Goal: Task Accomplishment & Management: Complete application form

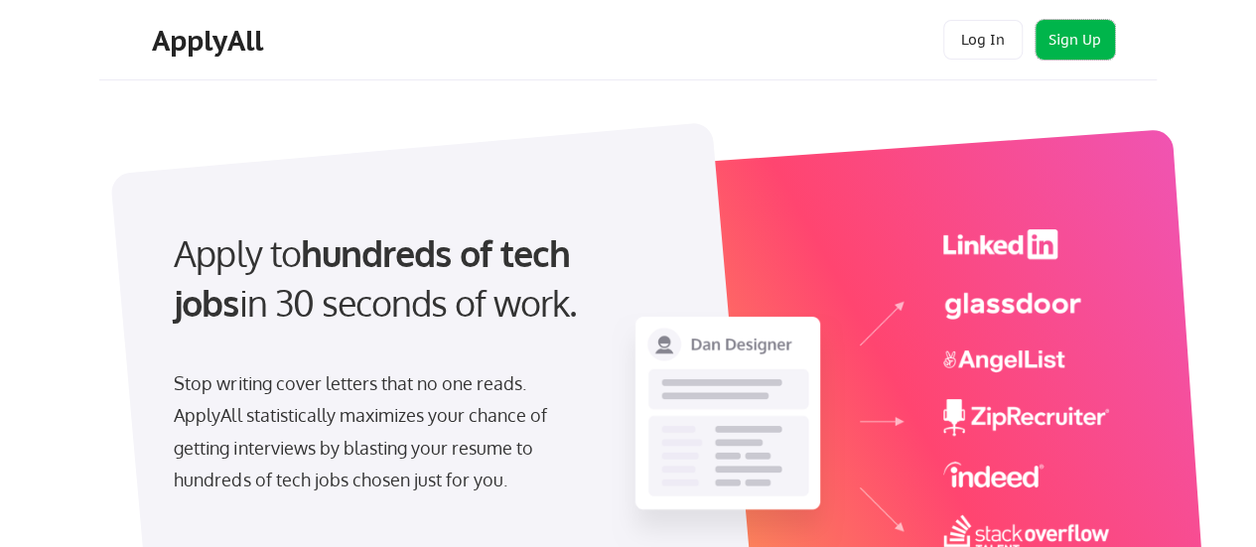
click at [1091, 51] on button "Sign Up" at bounding box center [1075, 40] width 79 height 40
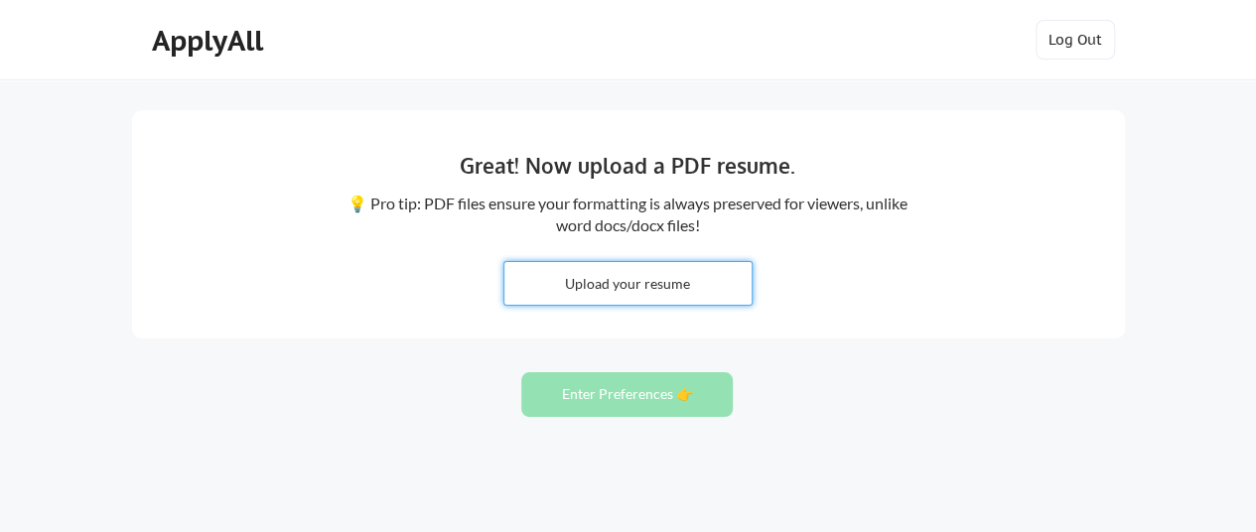
click at [614, 278] on input "file" at bounding box center [628, 283] width 247 height 43
type input "C:\fakepath\Praveen Ramdial Resume.pdf"
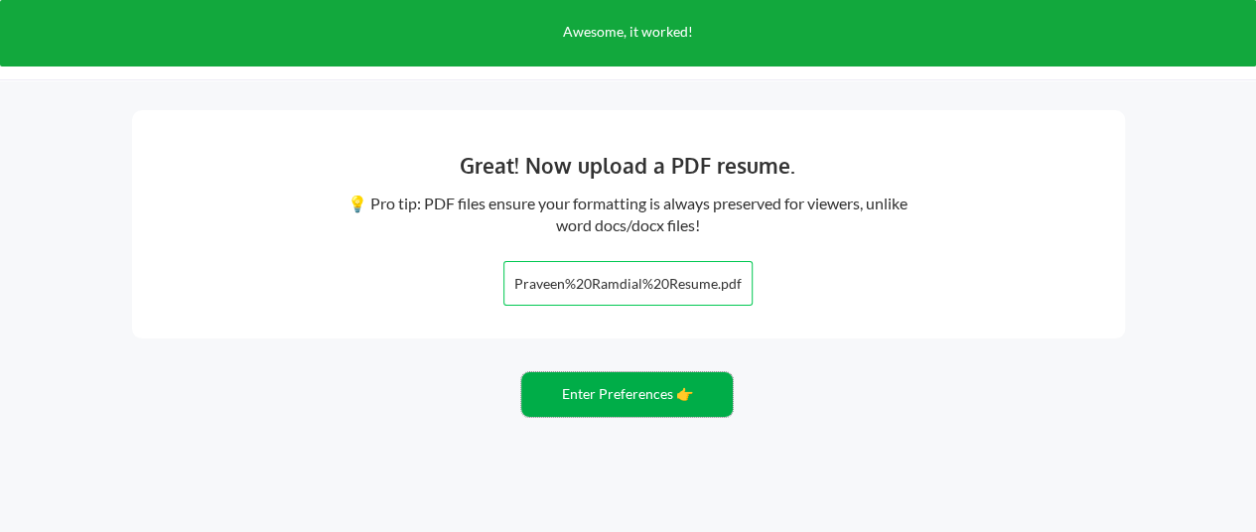
click at [647, 393] on button "Enter Preferences 👉" at bounding box center [627, 394] width 212 height 45
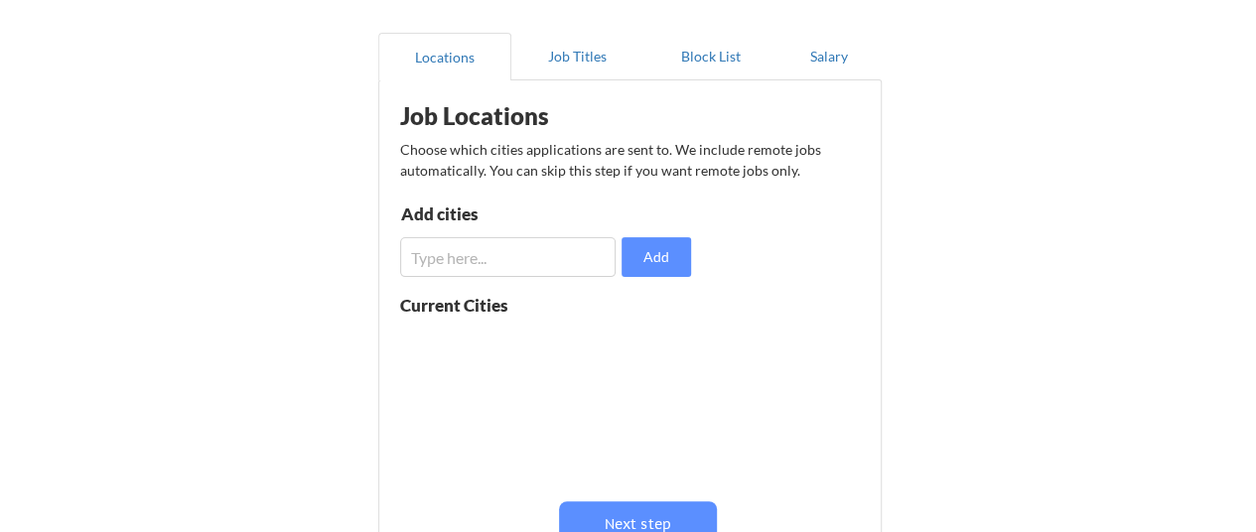
scroll to position [164, 0]
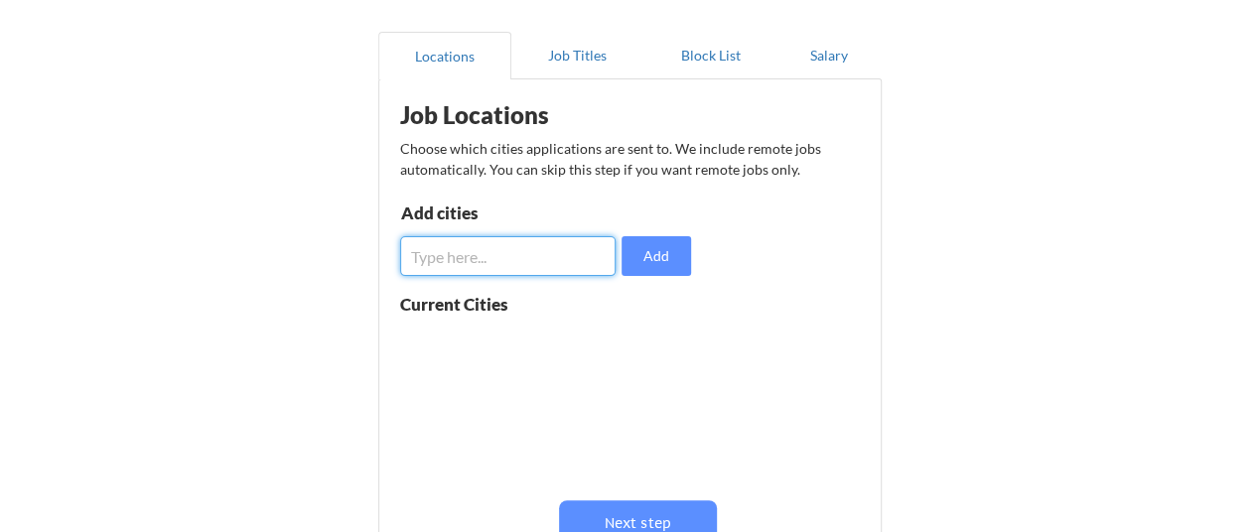
click at [486, 255] on input "input" at bounding box center [508, 256] width 217 height 40
type input "f"
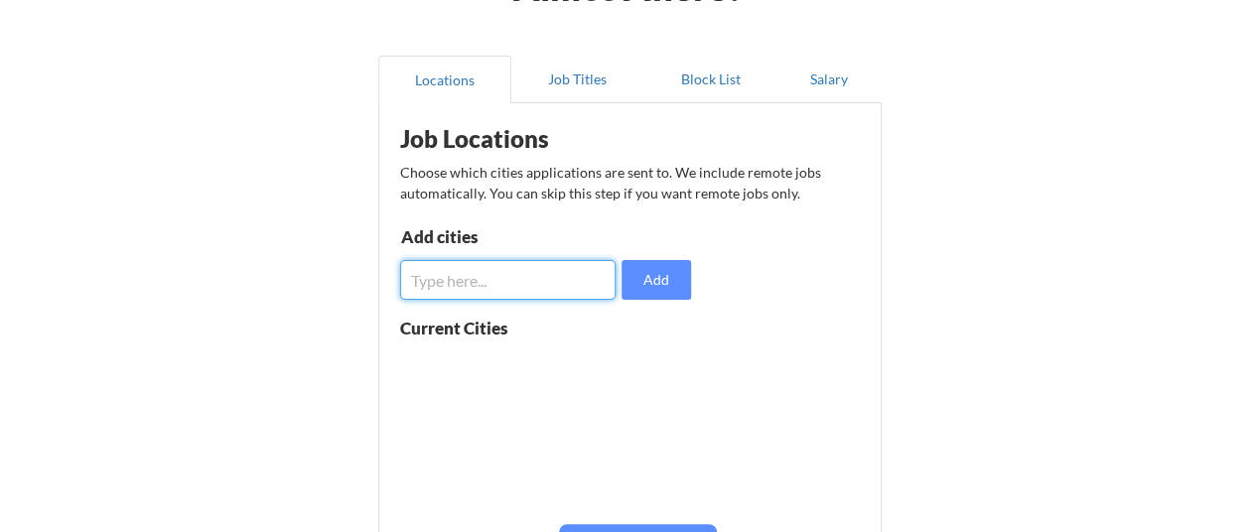
scroll to position [139, 0]
click at [528, 283] on input "input" at bounding box center [508, 281] width 217 height 40
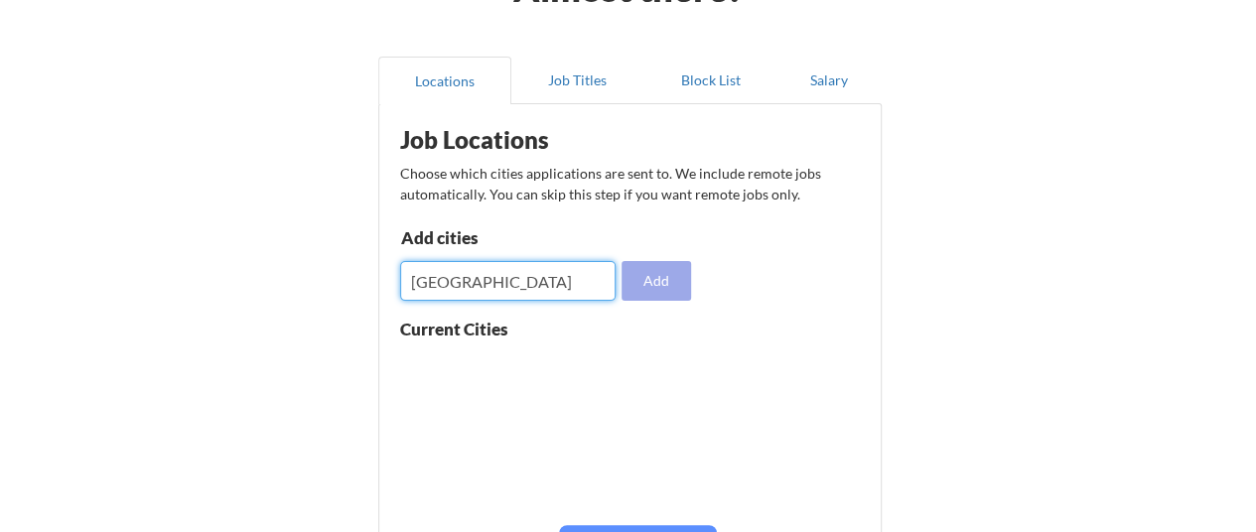
type input "rotterdam"
click at [673, 272] on button "Add" at bounding box center [657, 281] width 70 height 40
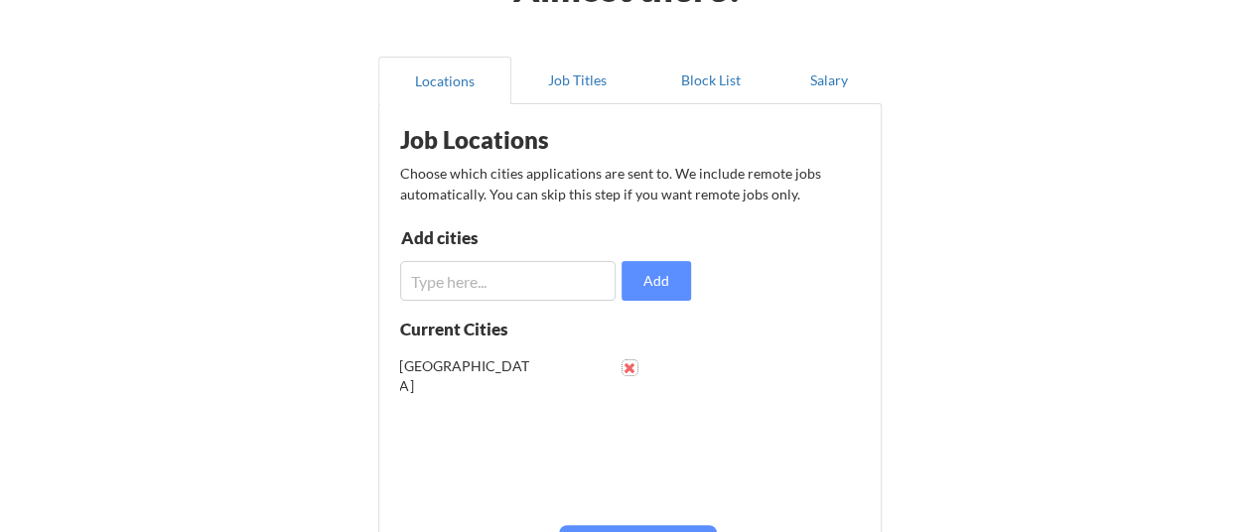
click at [624, 370] on button at bounding box center [630, 368] width 15 height 15
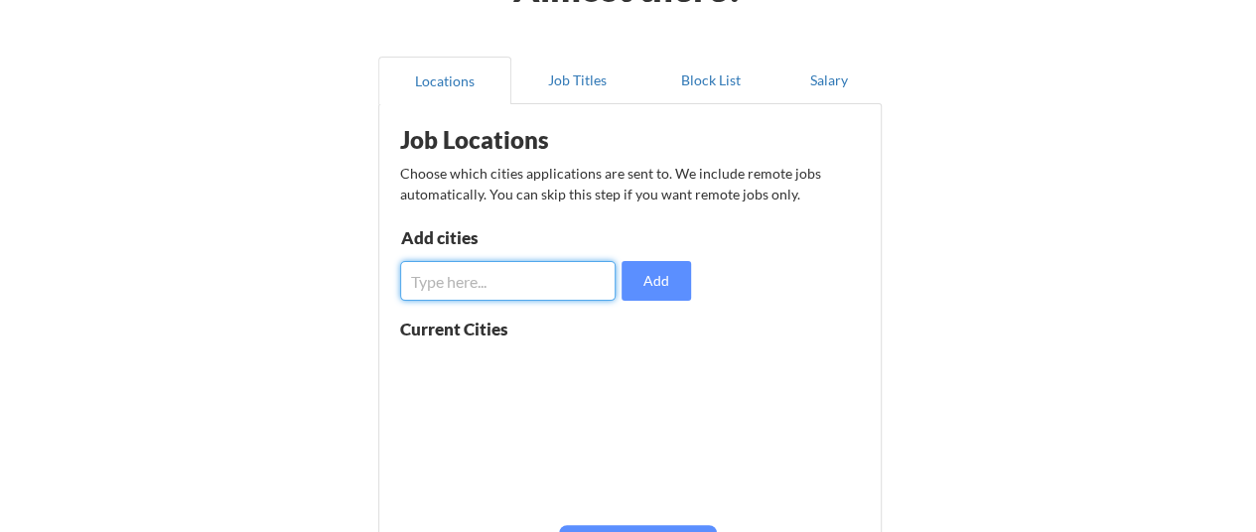
click at [507, 289] on input "input" at bounding box center [508, 281] width 217 height 40
type input "n"
type input "Netherlands"
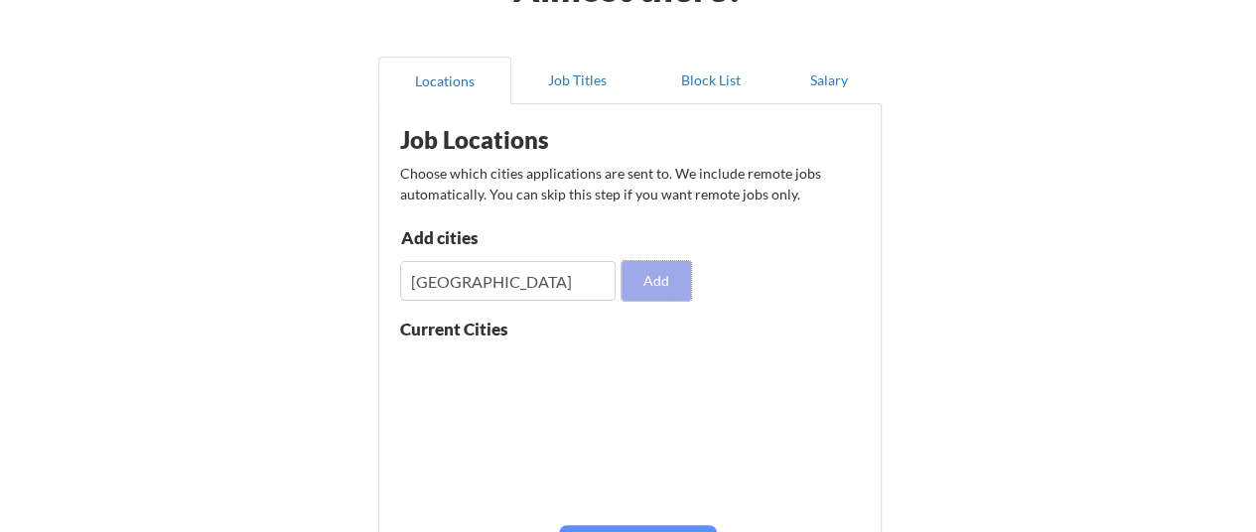
click at [655, 291] on button "Add" at bounding box center [657, 281] width 70 height 40
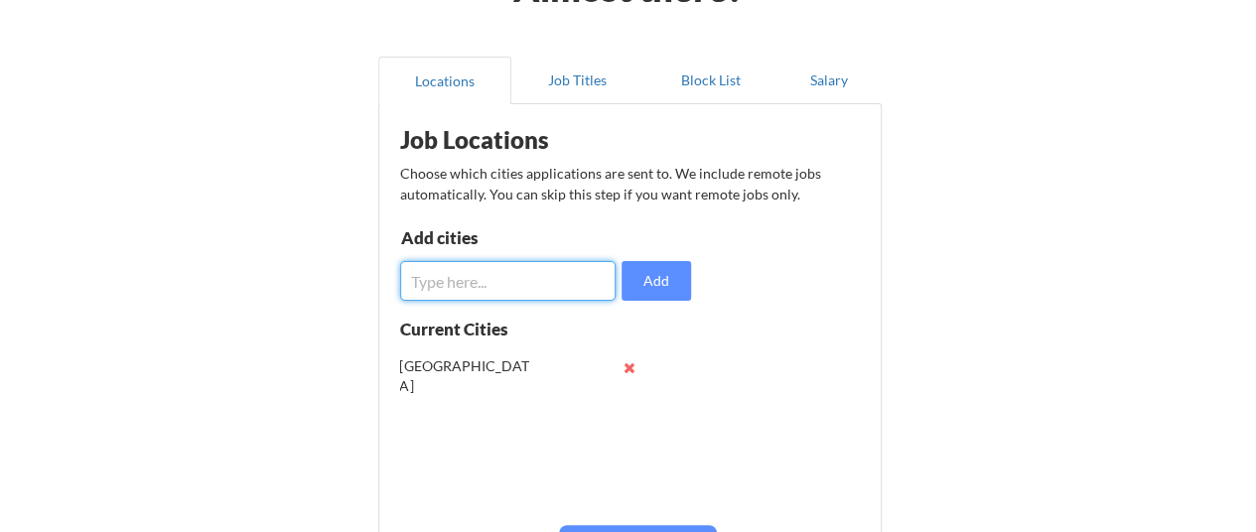
click at [554, 288] on input "input" at bounding box center [508, 281] width 217 height 40
type input "USA"
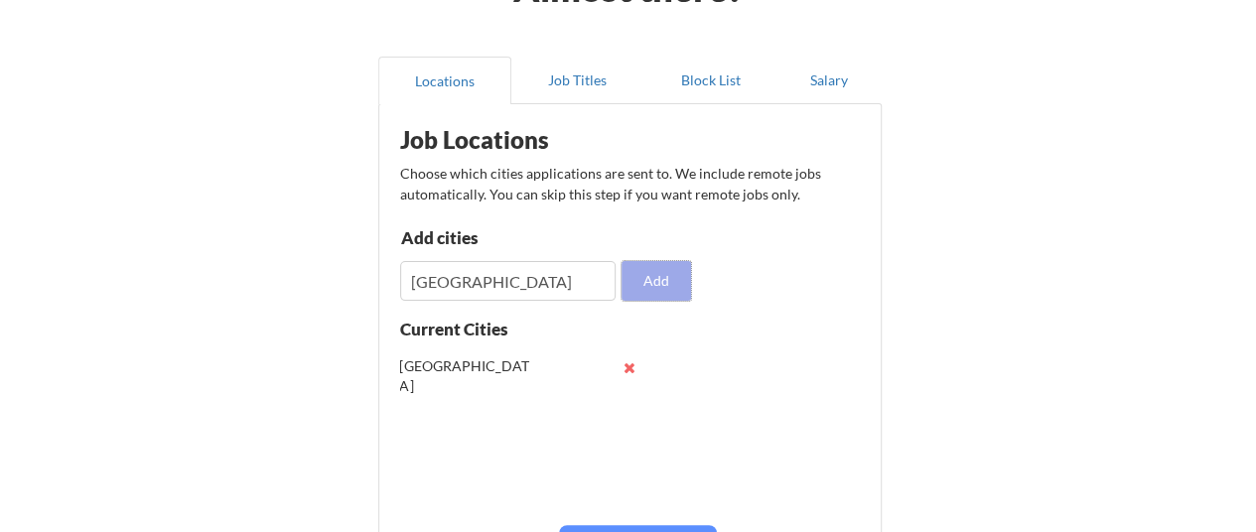
click at [665, 287] on button "Add" at bounding box center [657, 281] width 70 height 40
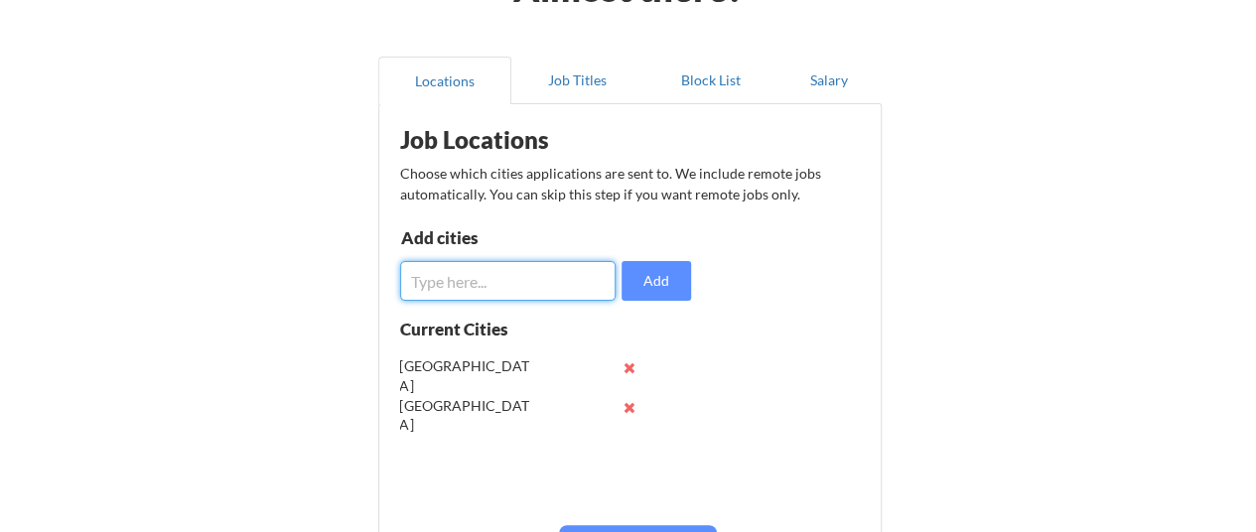
click at [505, 291] on input "input" at bounding box center [508, 281] width 217 height 40
type input "UK"
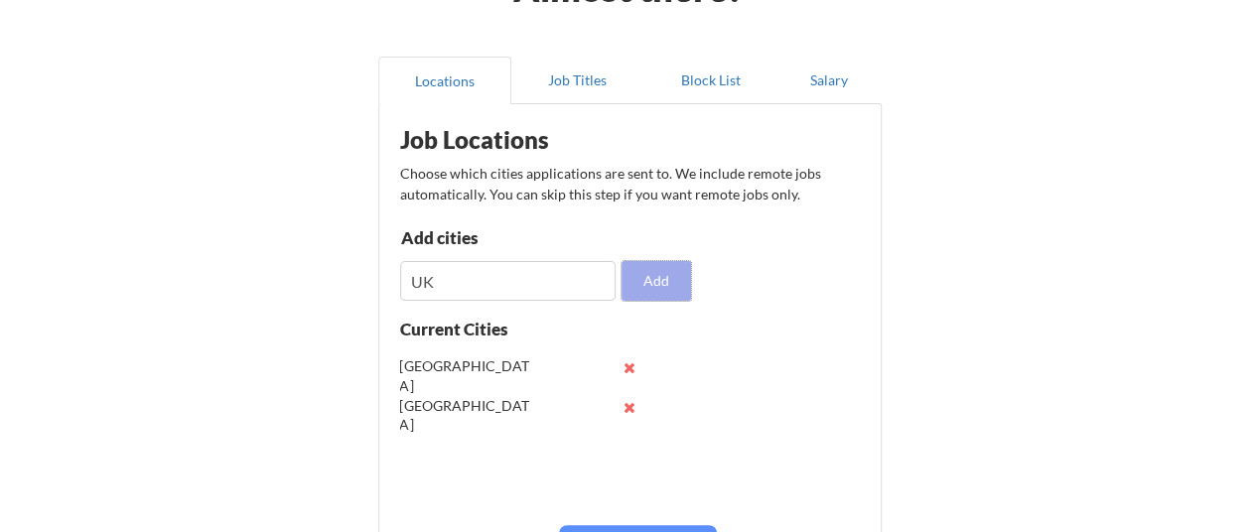
click at [641, 285] on button "Add" at bounding box center [657, 281] width 70 height 40
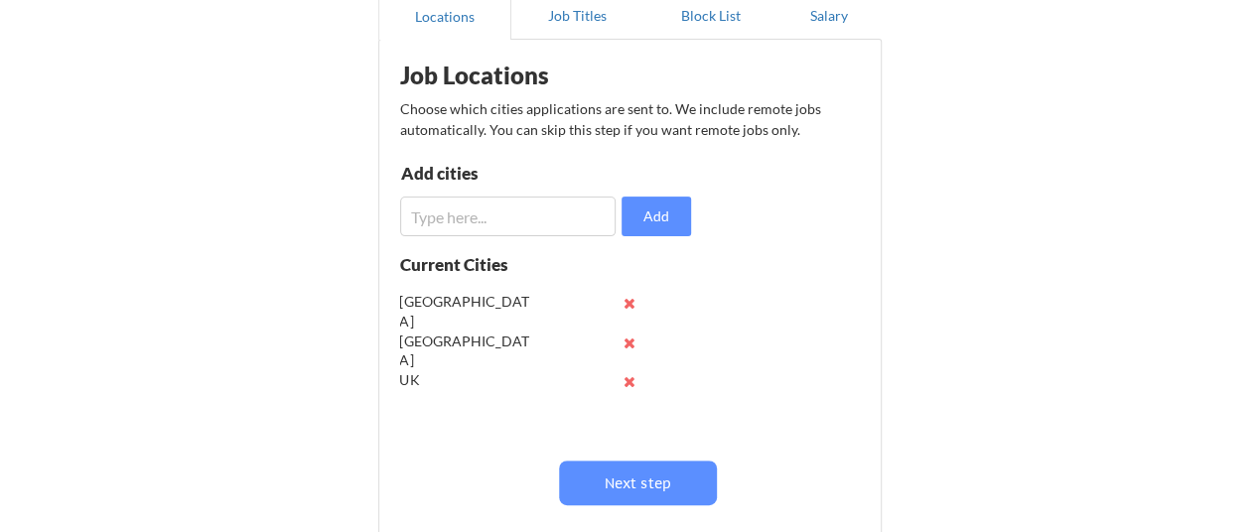
scroll to position [205, 0]
click at [535, 217] on input "input" at bounding box center [508, 216] width 217 height 40
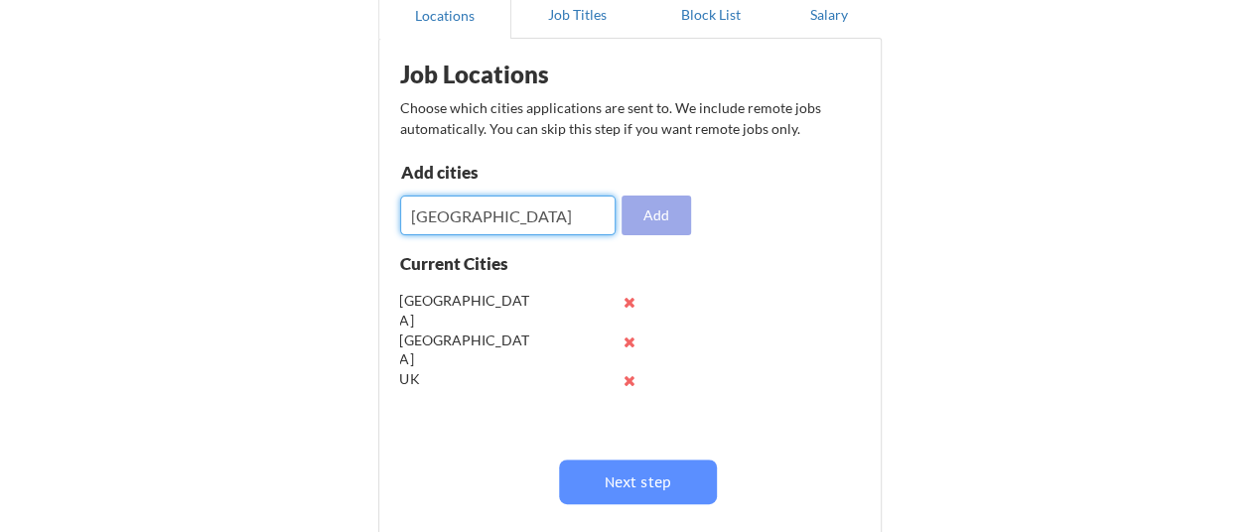
type input "Canada"
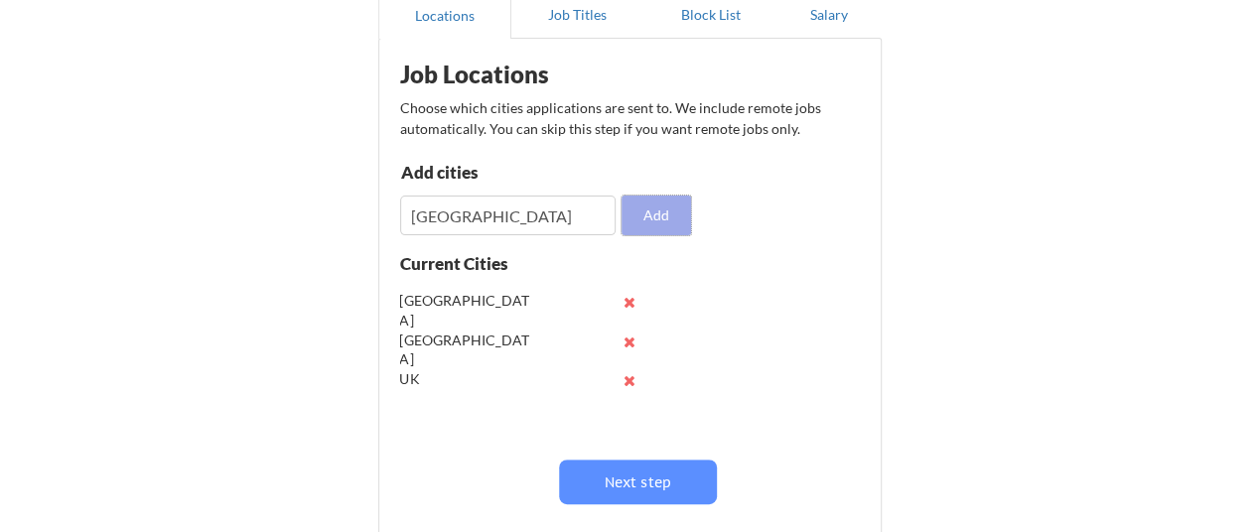
click at [632, 216] on button "Add" at bounding box center [657, 216] width 70 height 40
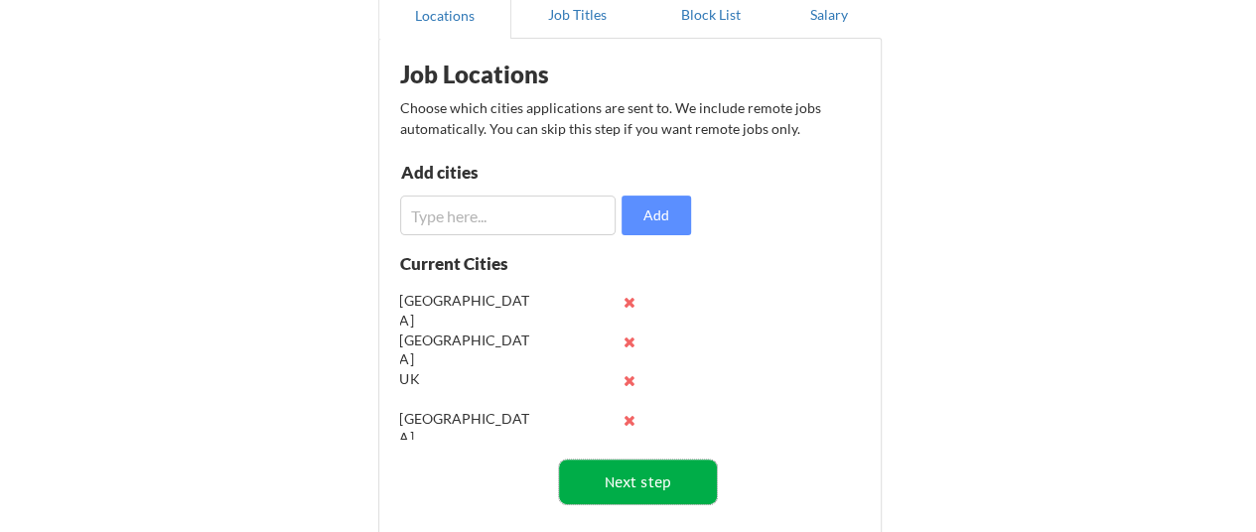
click at [647, 488] on button "Next step" at bounding box center [638, 482] width 158 height 45
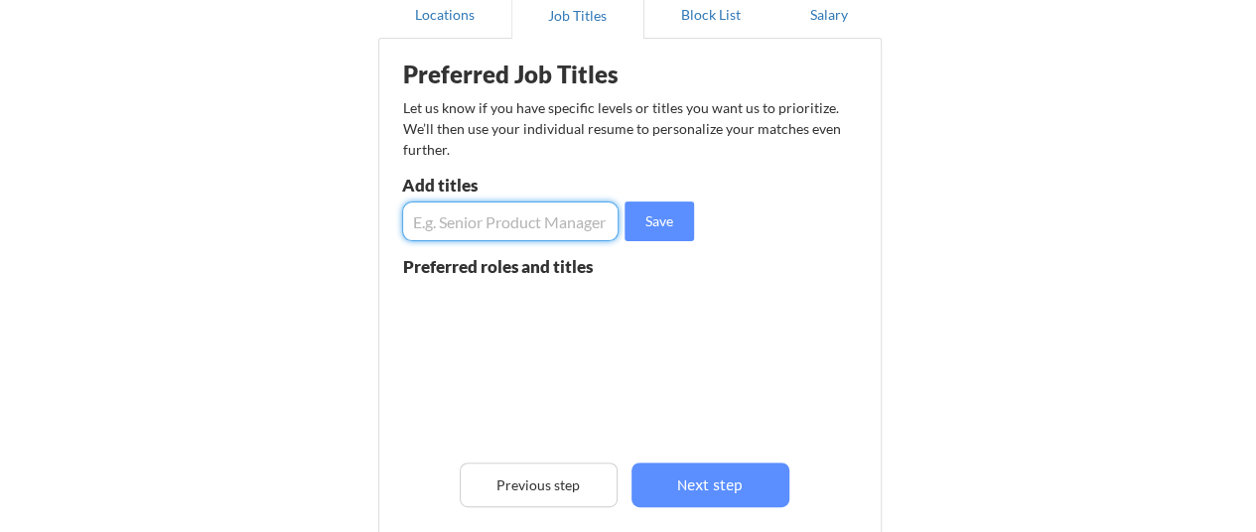
click at [557, 218] on input "input" at bounding box center [511, 222] width 218 height 40
type input "HSE Officer"
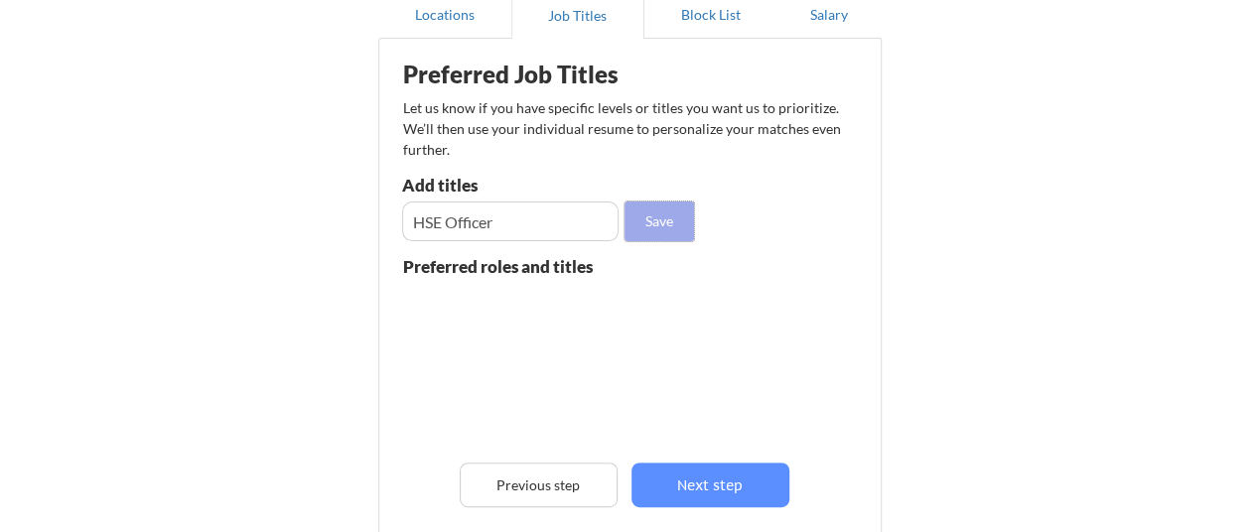
click at [654, 227] on button "Save" at bounding box center [660, 222] width 70 height 40
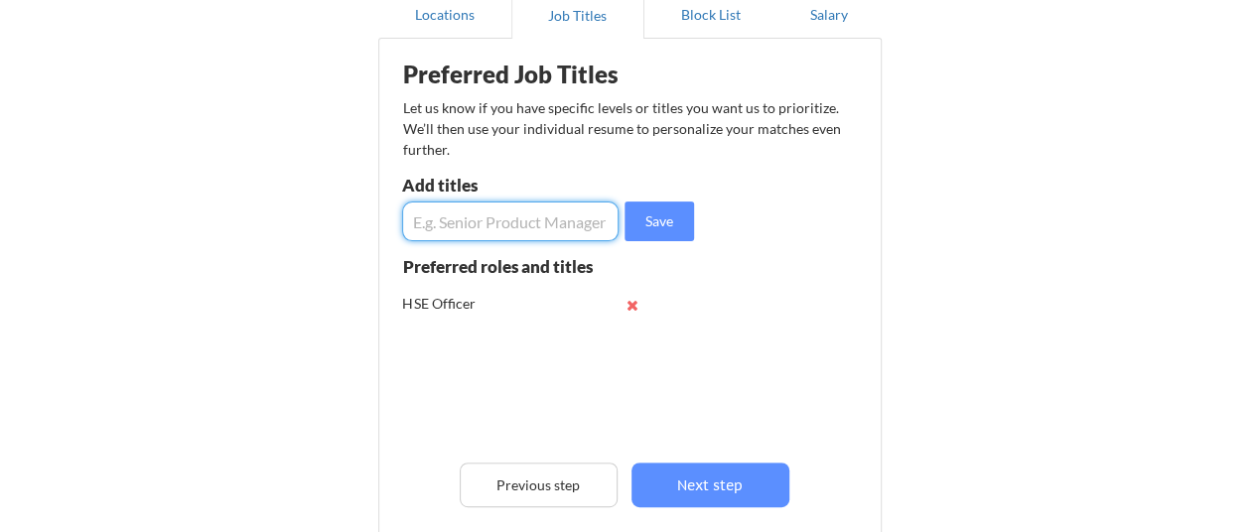
click at [486, 219] on input "input" at bounding box center [511, 222] width 218 height 40
type input "HSE Manager"
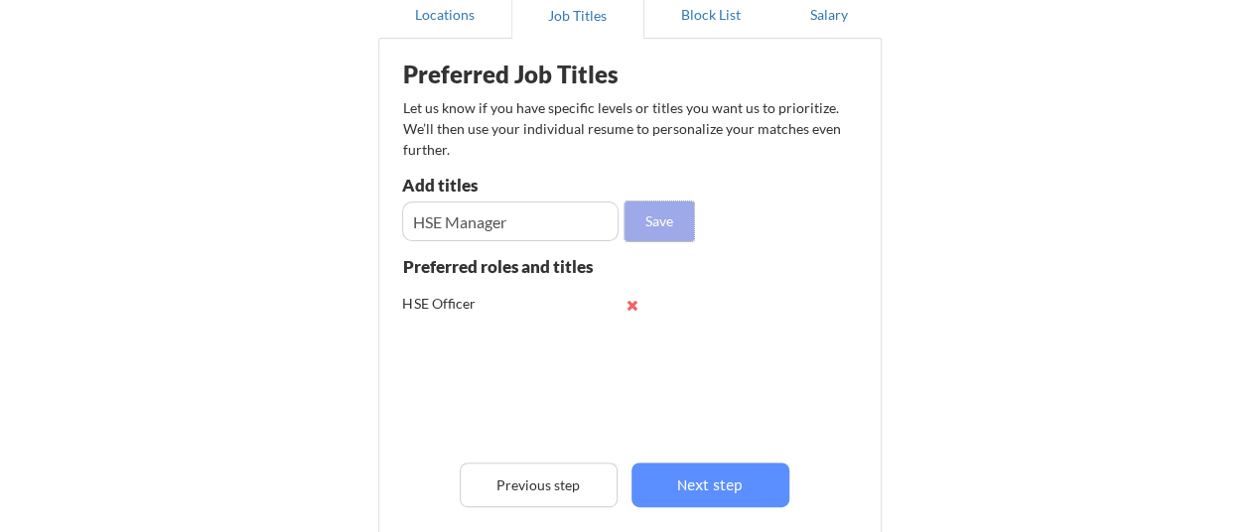
click at [643, 225] on button "Save" at bounding box center [660, 222] width 70 height 40
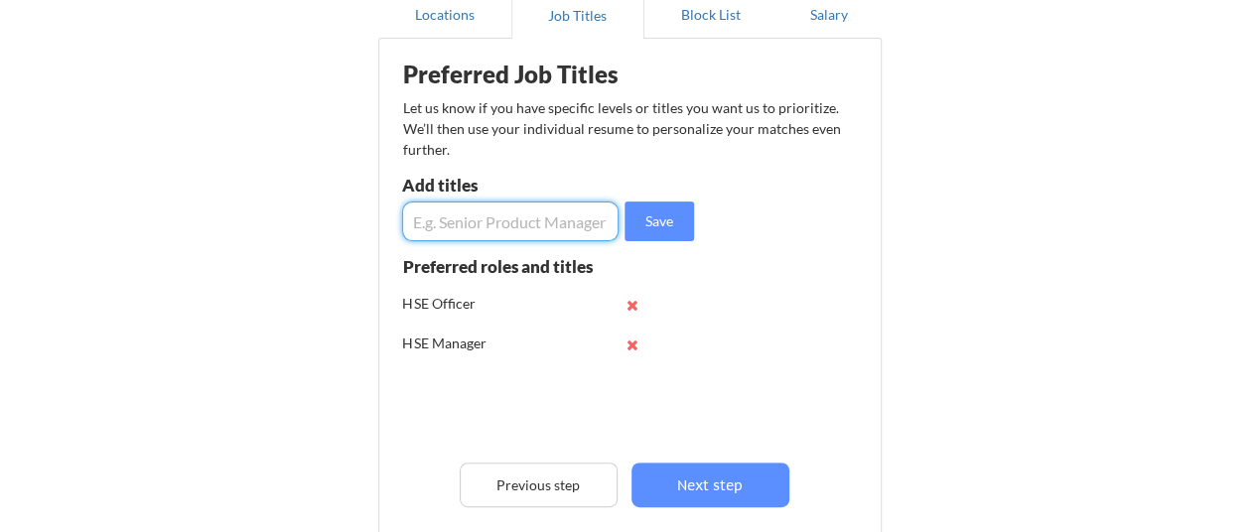
click at [572, 218] on input "input" at bounding box center [511, 222] width 218 height 40
type input "Operations Specialist"
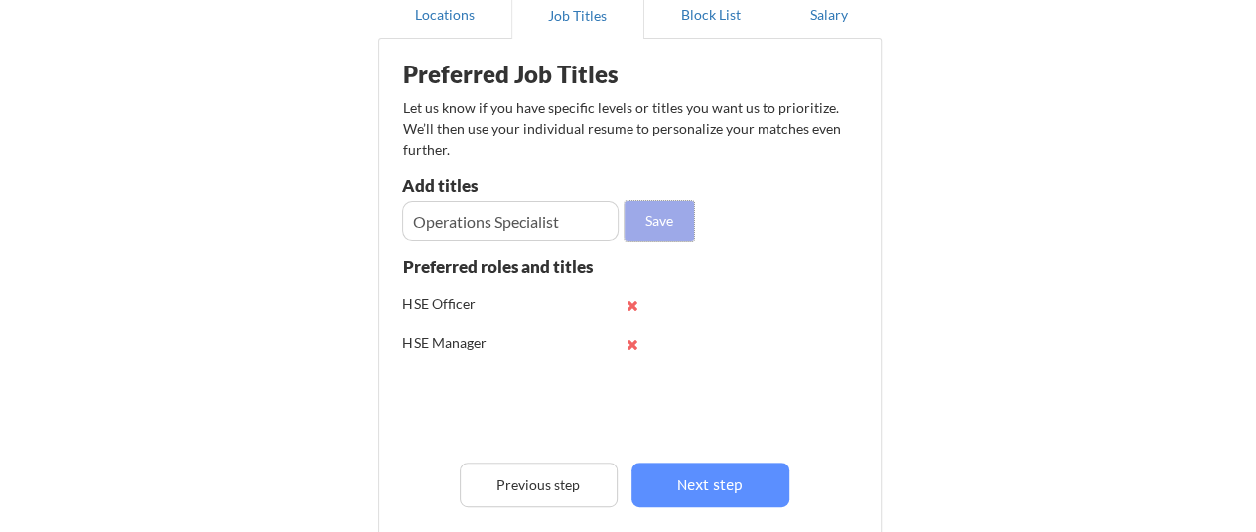
click at [642, 214] on button "Save" at bounding box center [660, 222] width 70 height 40
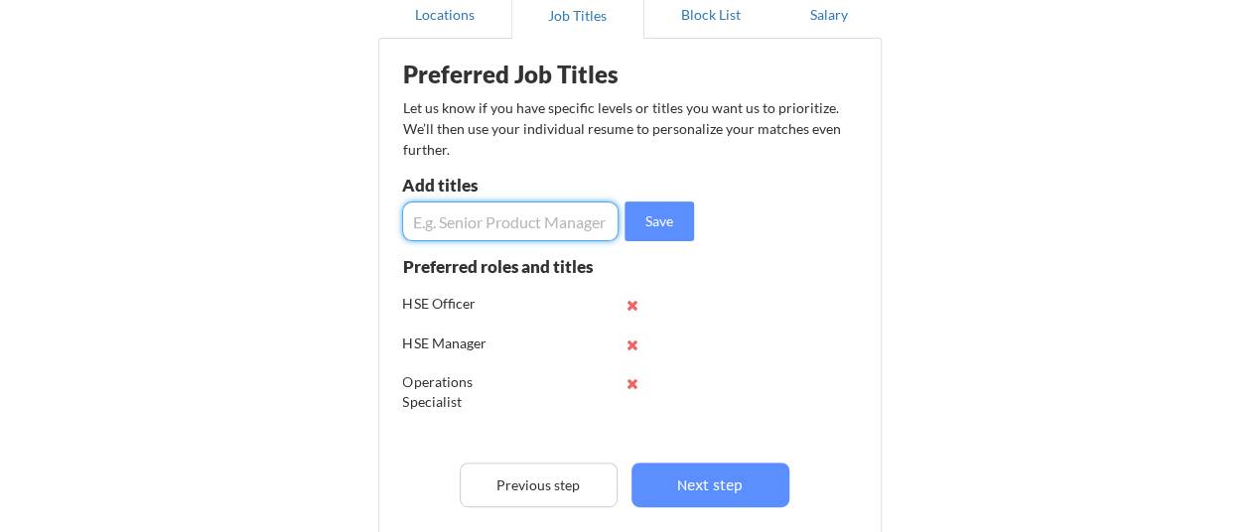
click at [522, 230] on input "input" at bounding box center [511, 222] width 218 height 40
type input "Operations Manager"
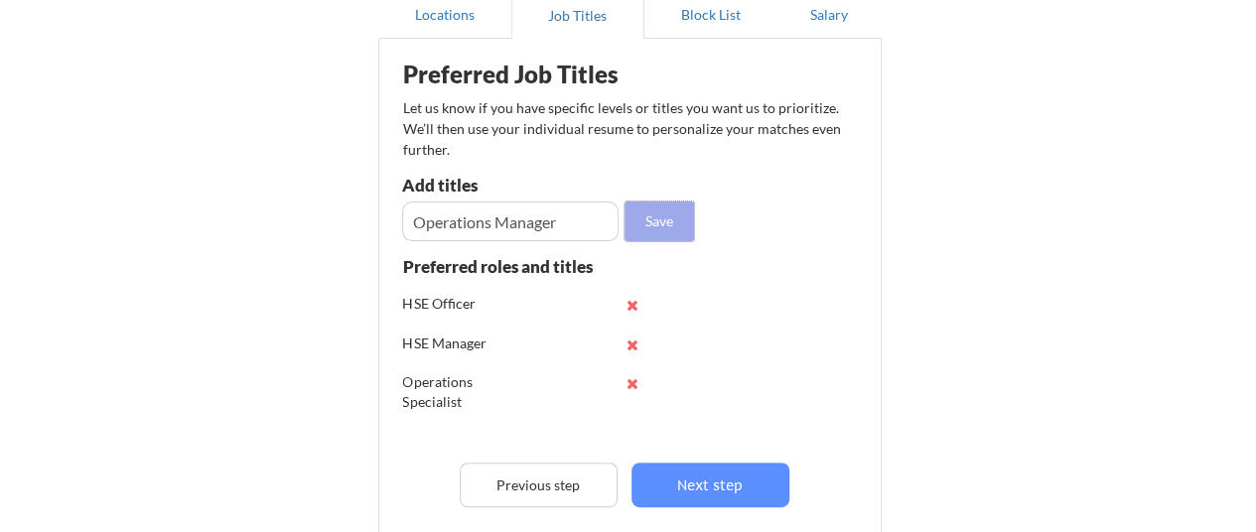
click at [649, 227] on button "Save" at bounding box center [660, 222] width 70 height 40
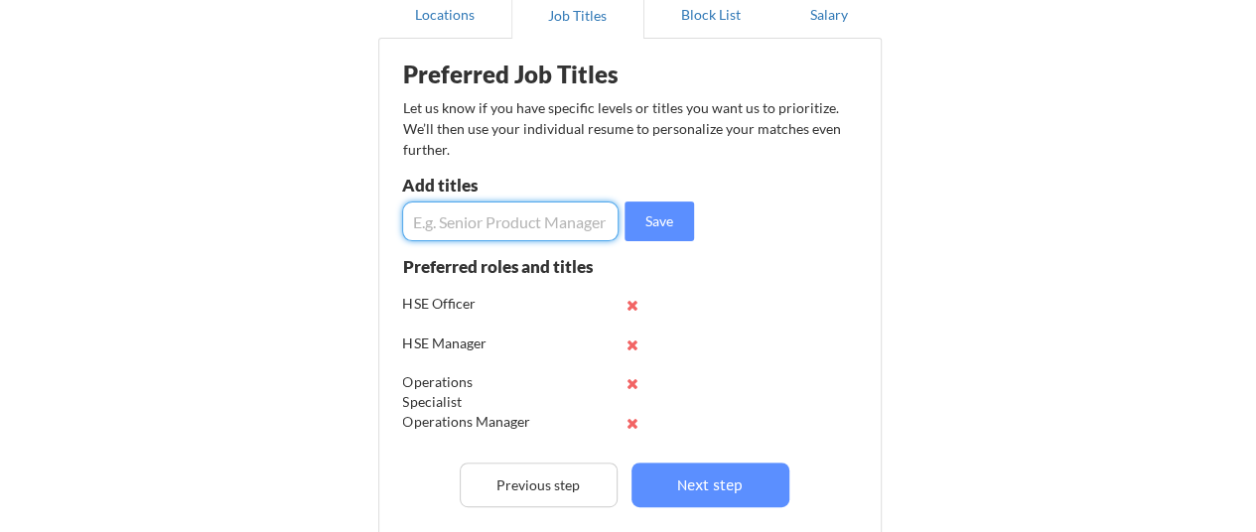
click at [539, 230] on input "input" at bounding box center [511, 222] width 218 height 40
type input "Commercial Manager"
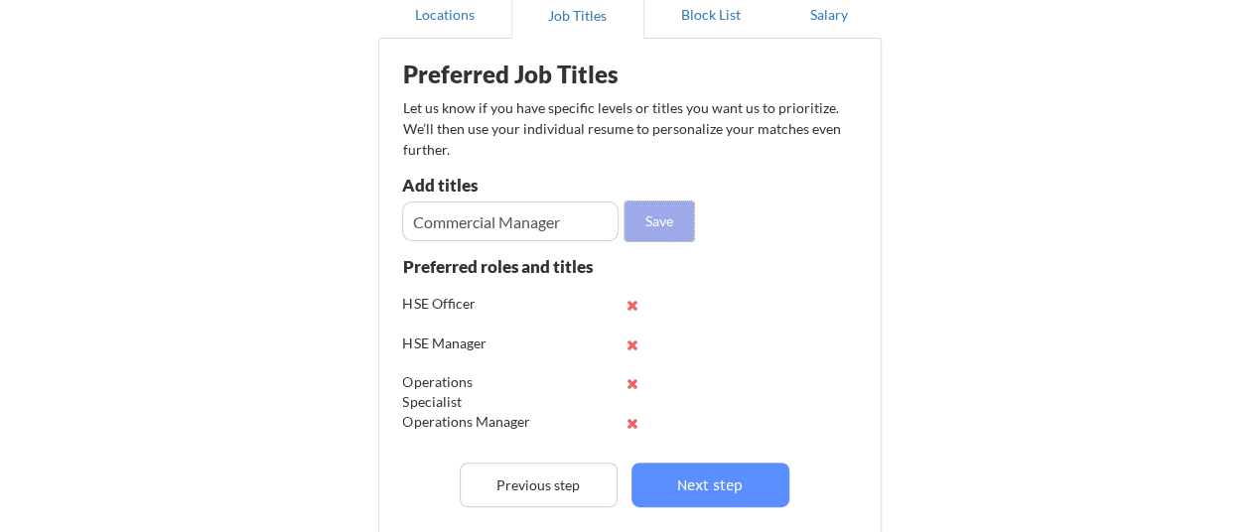
click at [663, 226] on button "Save" at bounding box center [660, 222] width 70 height 40
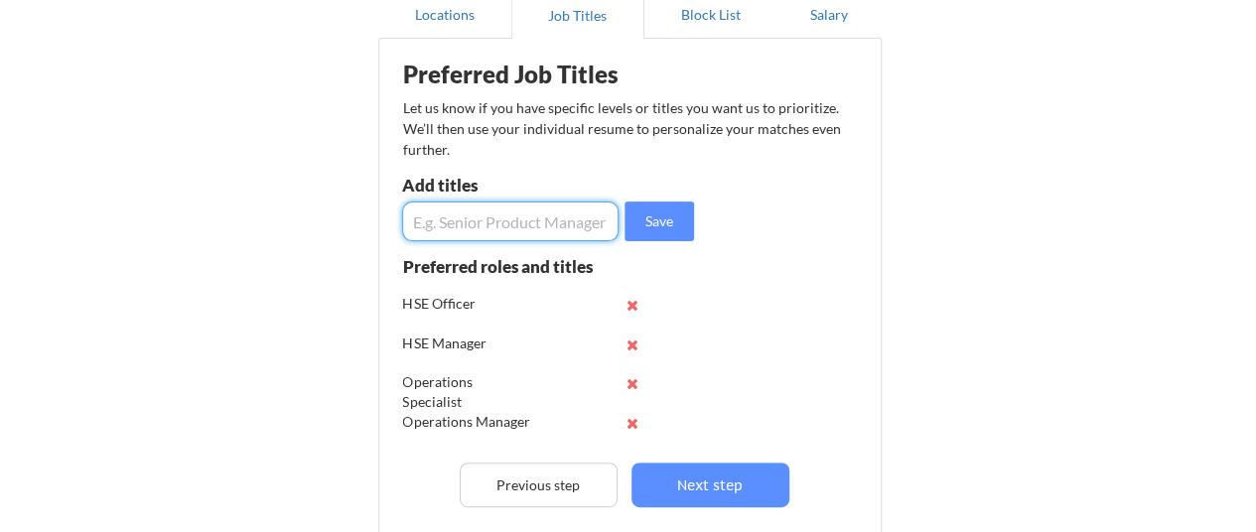
click at [571, 221] on input "input" at bounding box center [511, 222] width 218 height 40
type input "Maritime Advisor"
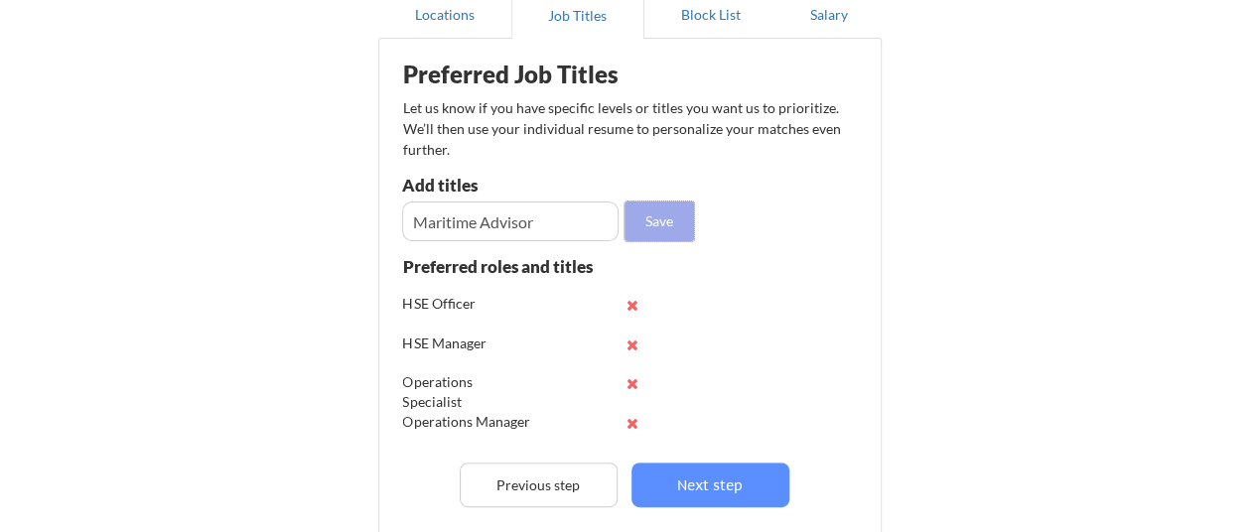
click at [669, 219] on button "Save" at bounding box center [660, 222] width 70 height 40
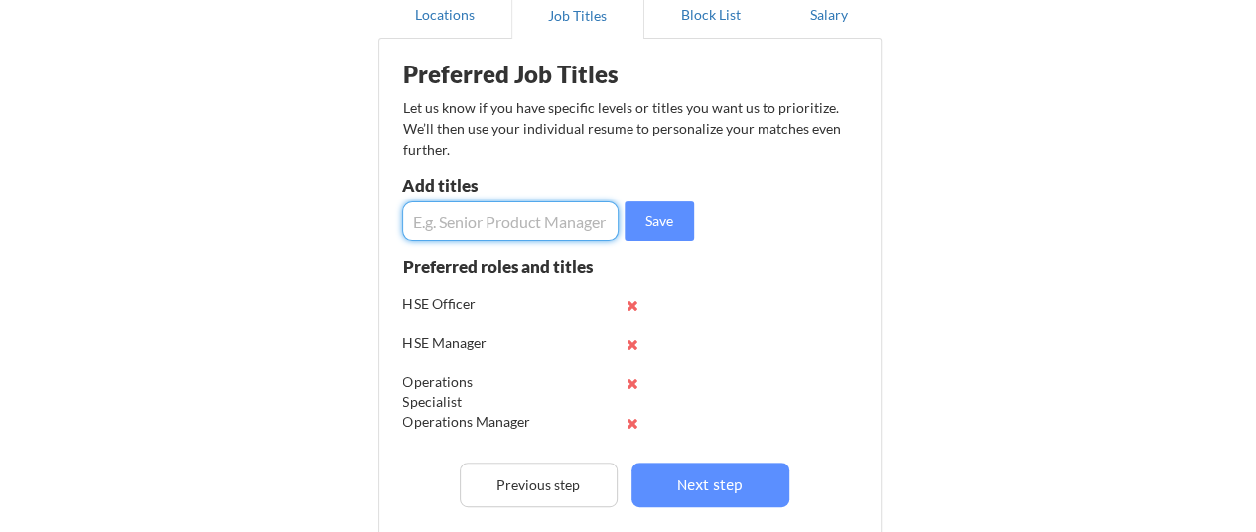
click at [580, 220] on input "input" at bounding box center [511, 222] width 218 height 40
type input "Marine Advisor"
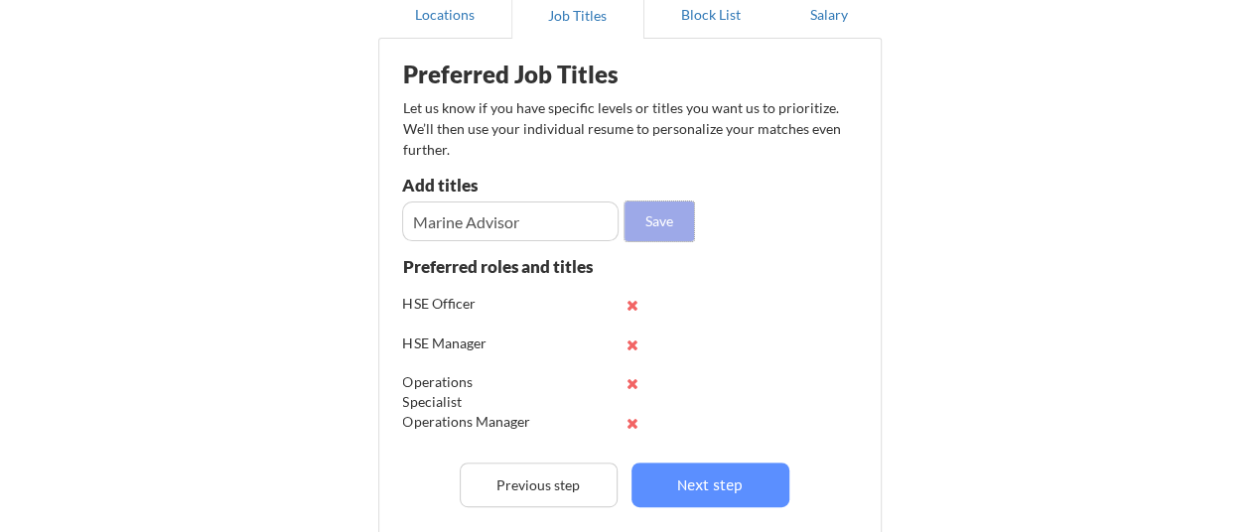
click at [662, 223] on button "Save" at bounding box center [660, 222] width 70 height 40
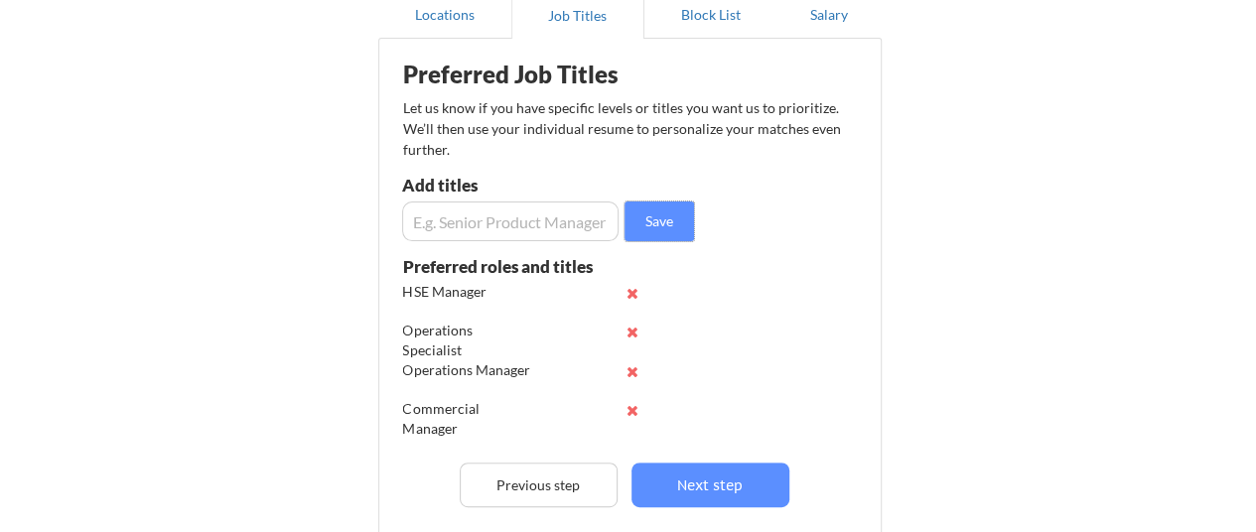
scroll to position [0, 0]
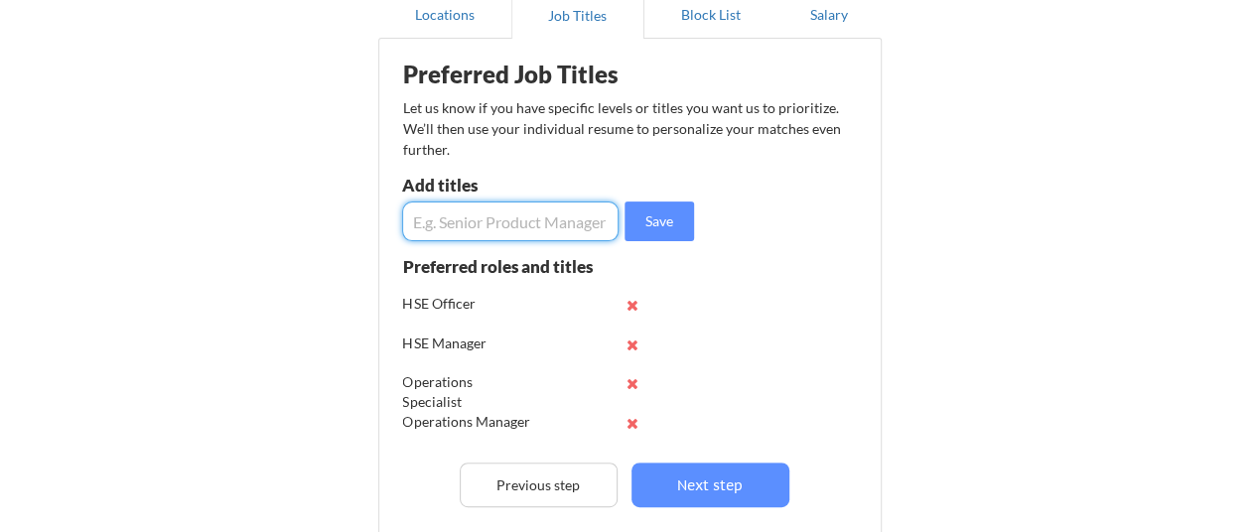
click at [499, 216] on input "input" at bounding box center [511, 222] width 218 height 40
click at [443, 218] on input "input" at bounding box center [511, 222] width 218 height 40
type input "HSE Advisor"
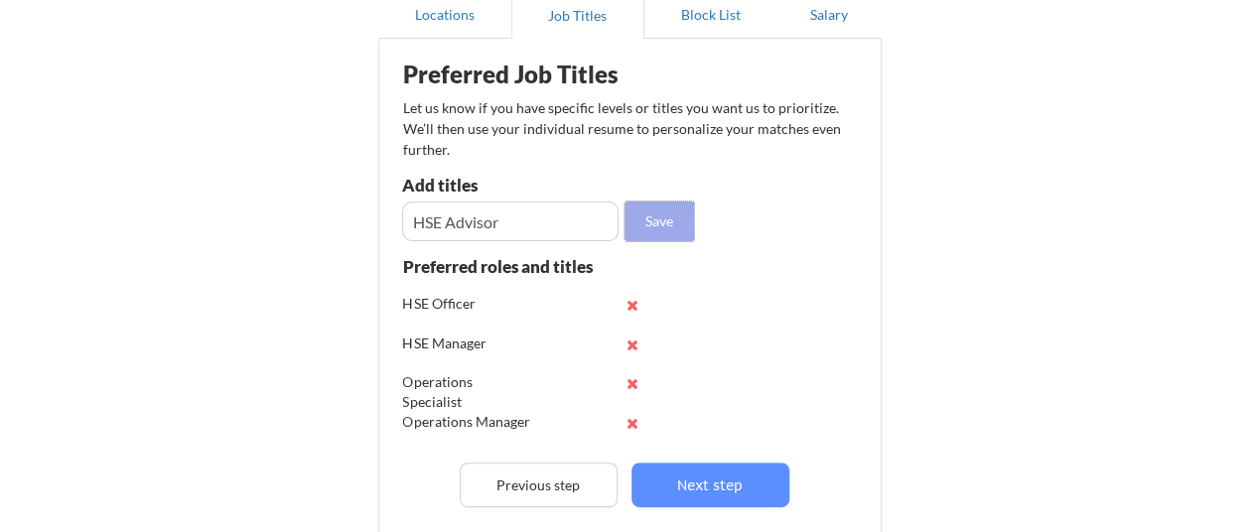
click at [668, 217] on button "Save" at bounding box center [660, 222] width 70 height 40
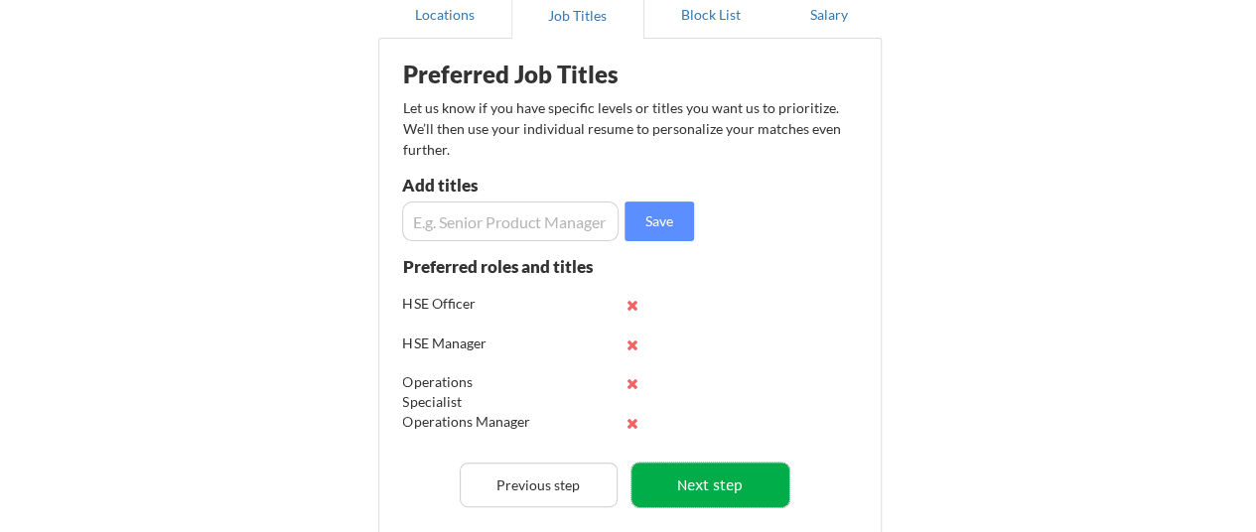
click at [763, 480] on button "Next step" at bounding box center [711, 485] width 158 height 45
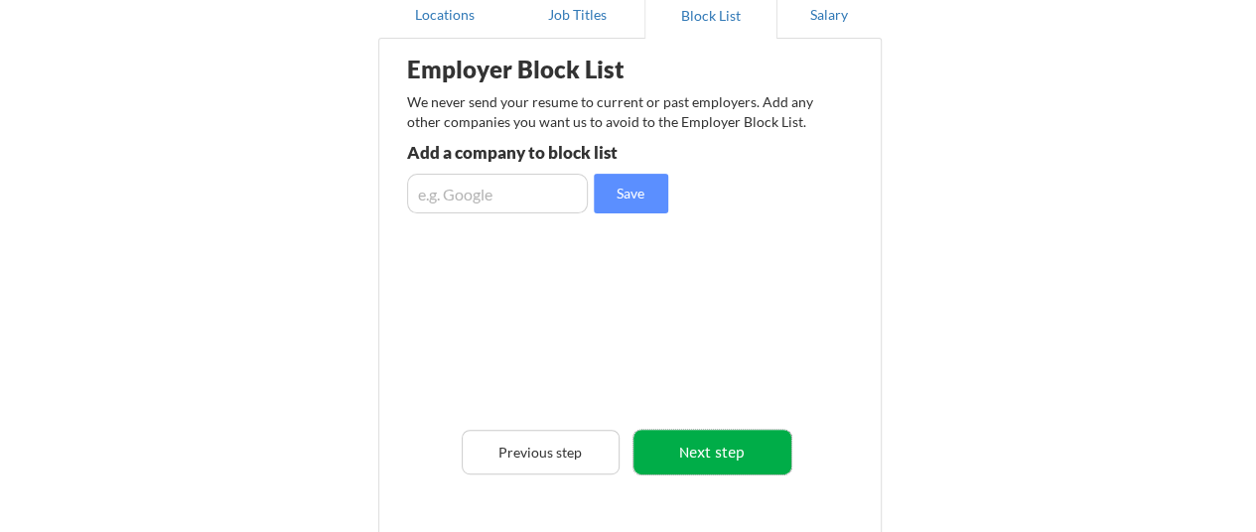
click at [727, 456] on button "Next step" at bounding box center [713, 452] width 158 height 45
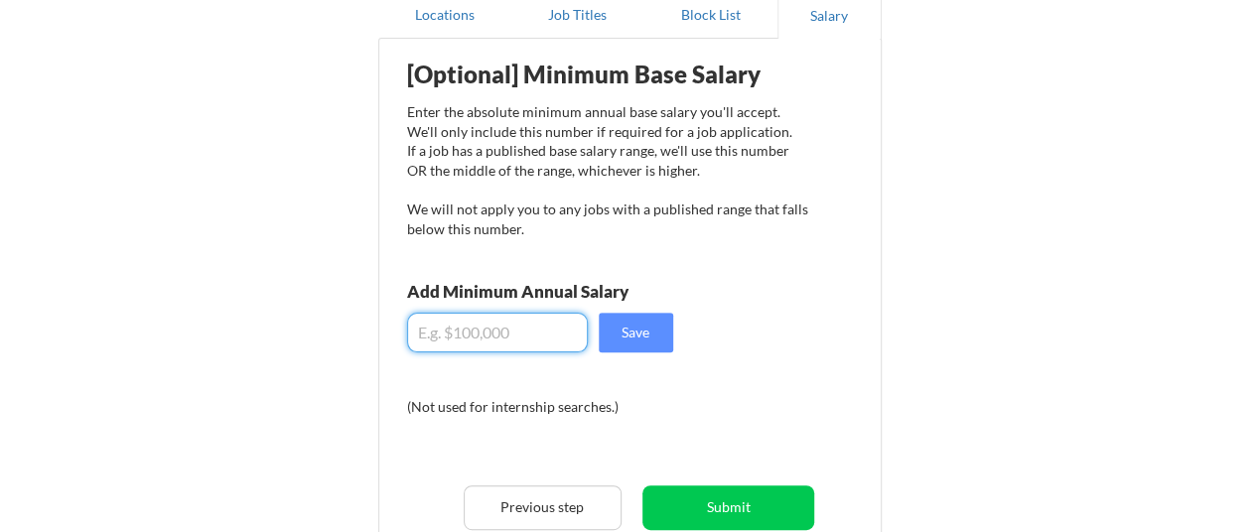
click at [533, 351] on input "input" at bounding box center [497, 333] width 181 height 40
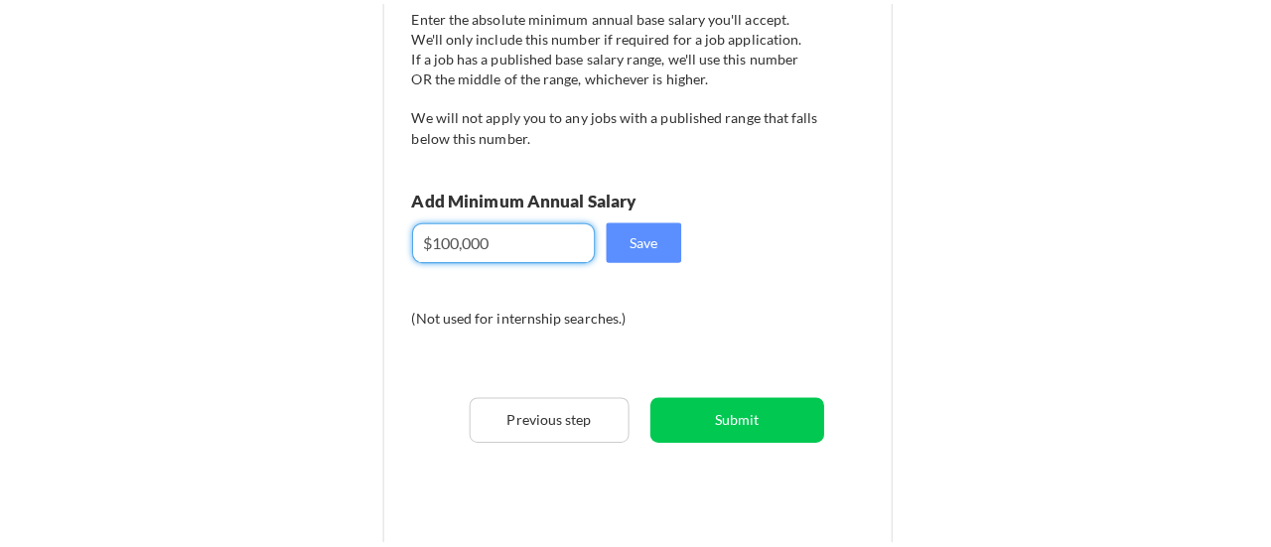
scroll to position [302, 0]
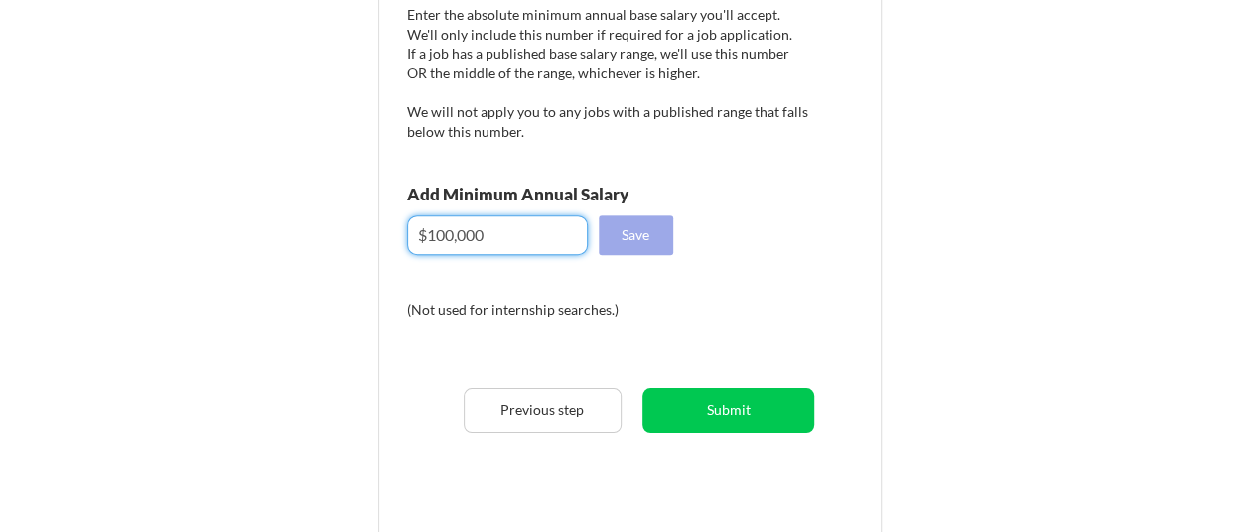
type input "$100,000"
click at [644, 231] on button "Save" at bounding box center [636, 236] width 74 height 40
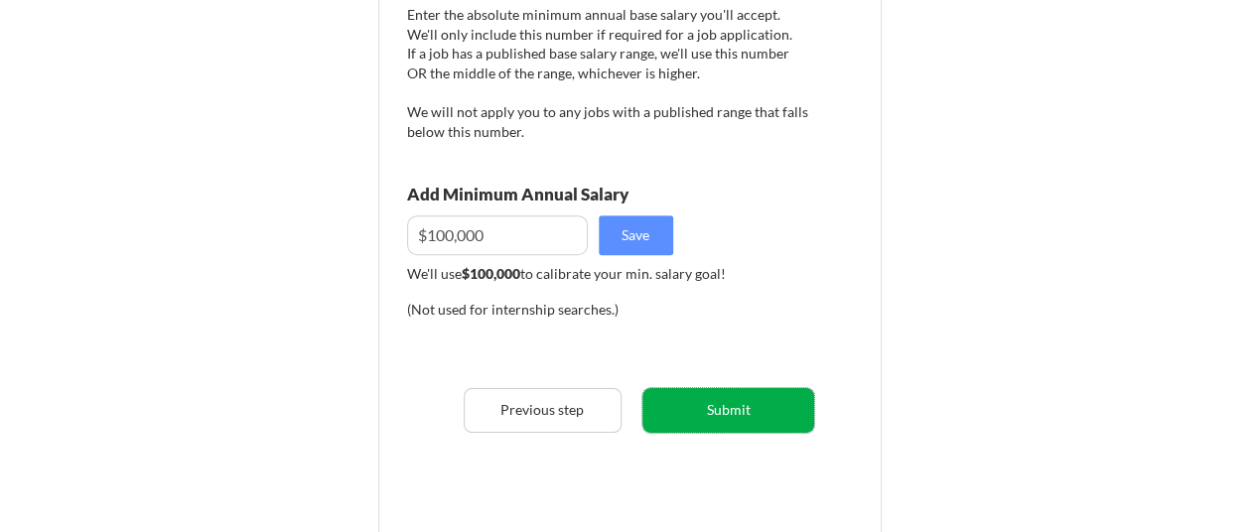
click at [757, 408] on button "Submit" at bounding box center [729, 410] width 172 height 45
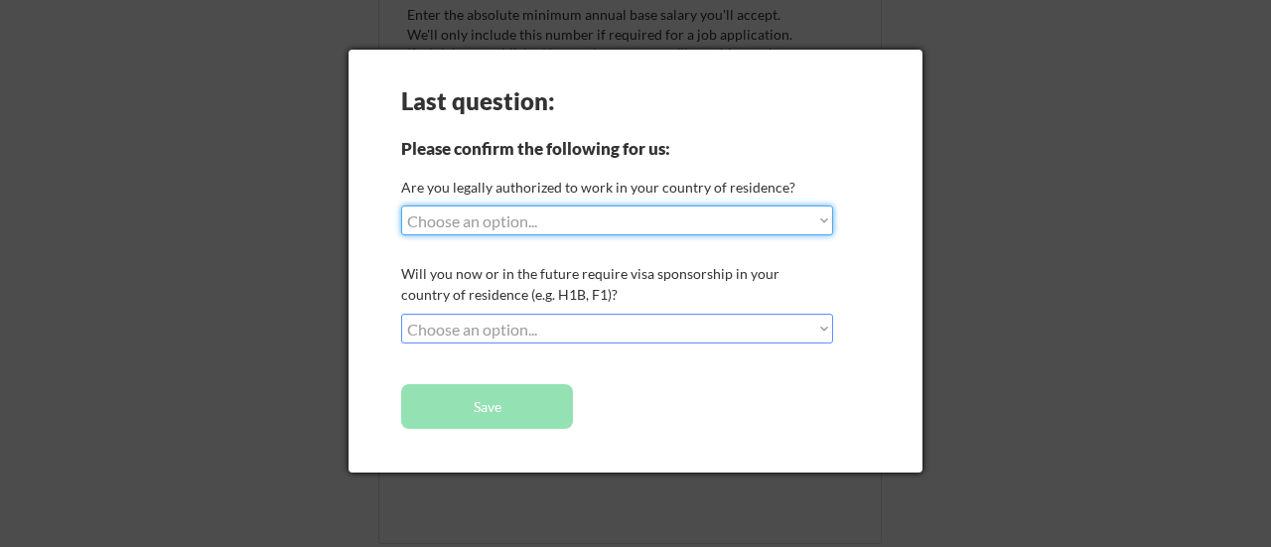
click at [812, 217] on select "Choose an option... Yes, I am a US Citizen Yes, I am a Canadian Citizen Yes, I …" at bounding box center [617, 221] width 432 height 30
select select ""no__i_am_not__yet__authorized""
click at [401, 206] on select "Choose an option... Yes, I am a US Citizen Yes, I am a Canadian Citizen Yes, I …" at bounding box center [617, 221] width 432 height 30
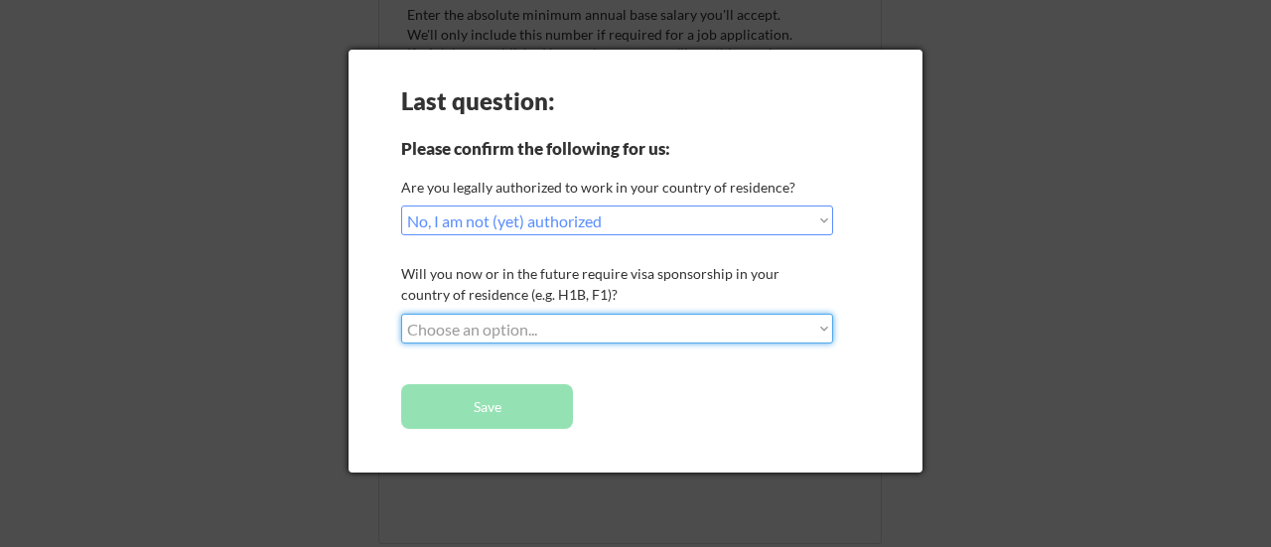
click at [689, 323] on select "Choose an option... No, I will not need sponsorship Yes, I will need sponsorship" at bounding box center [617, 329] width 432 height 30
select select ""yes__i_will_need_sponsorship""
click at [401, 314] on select "Choose an option... No, I will not need sponsorship Yes, I will need sponsorship" at bounding box center [617, 329] width 432 height 30
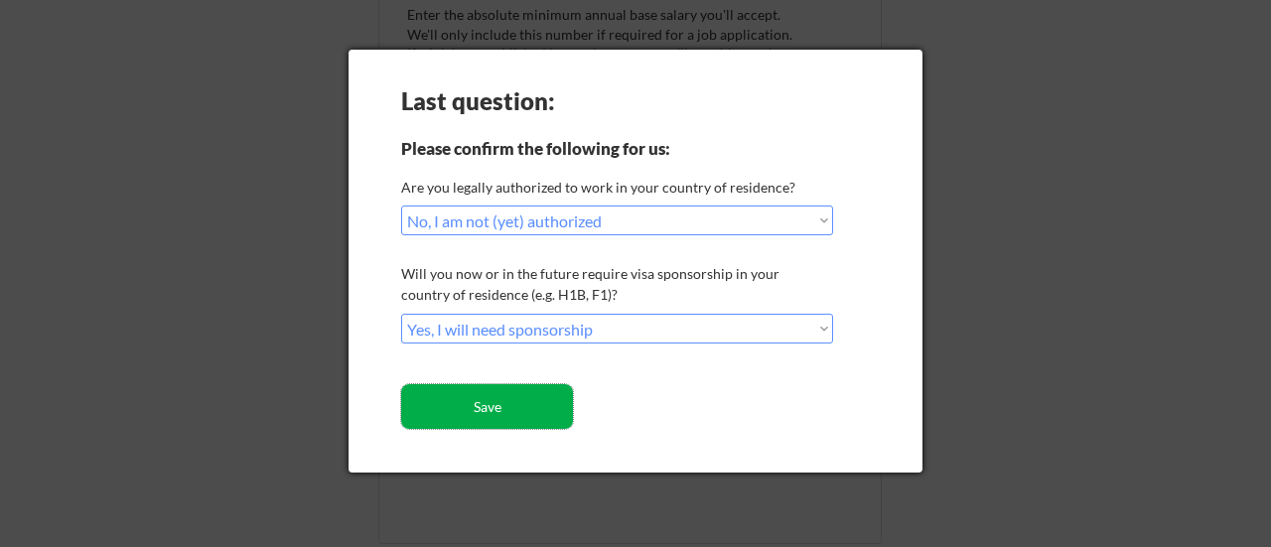
click at [458, 400] on button "Save" at bounding box center [487, 406] width 172 height 45
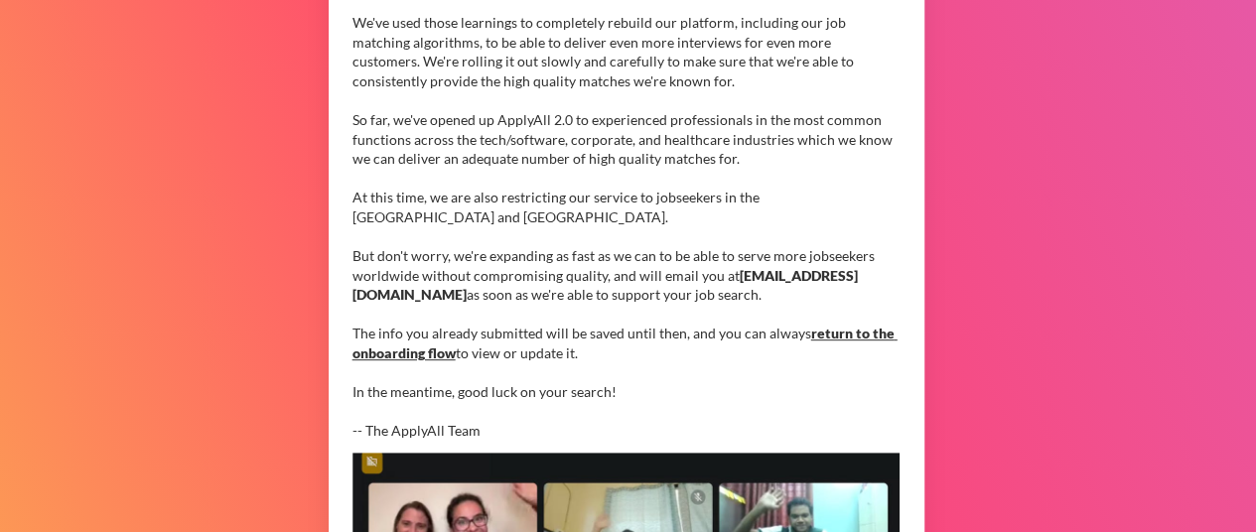
scroll to position [390, 0]
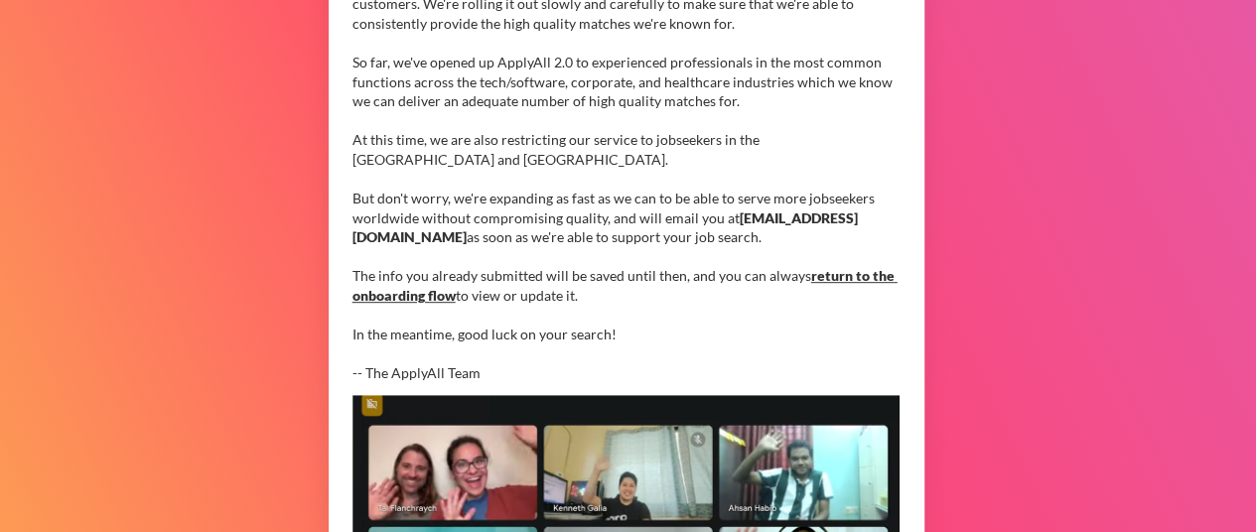
click at [879, 143] on div "You are now on the ApplyAll 2.0 waitlist, hold tight! We've learned SO much fro…" at bounding box center [626, 120] width 547 height 525
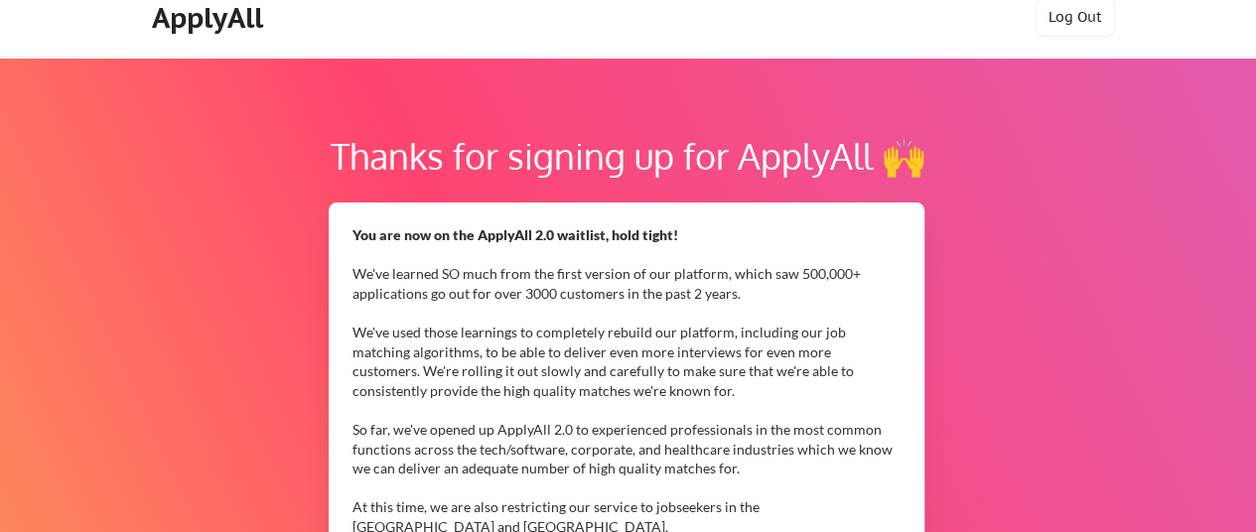
scroll to position [0, 0]
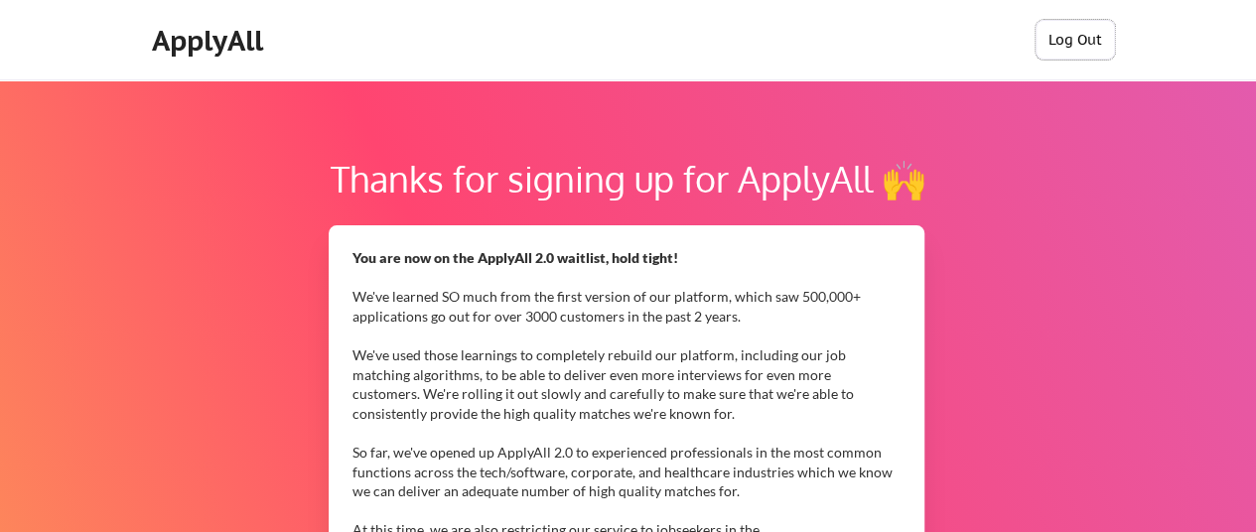
click at [1104, 33] on button "Log Out" at bounding box center [1075, 40] width 79 height 40
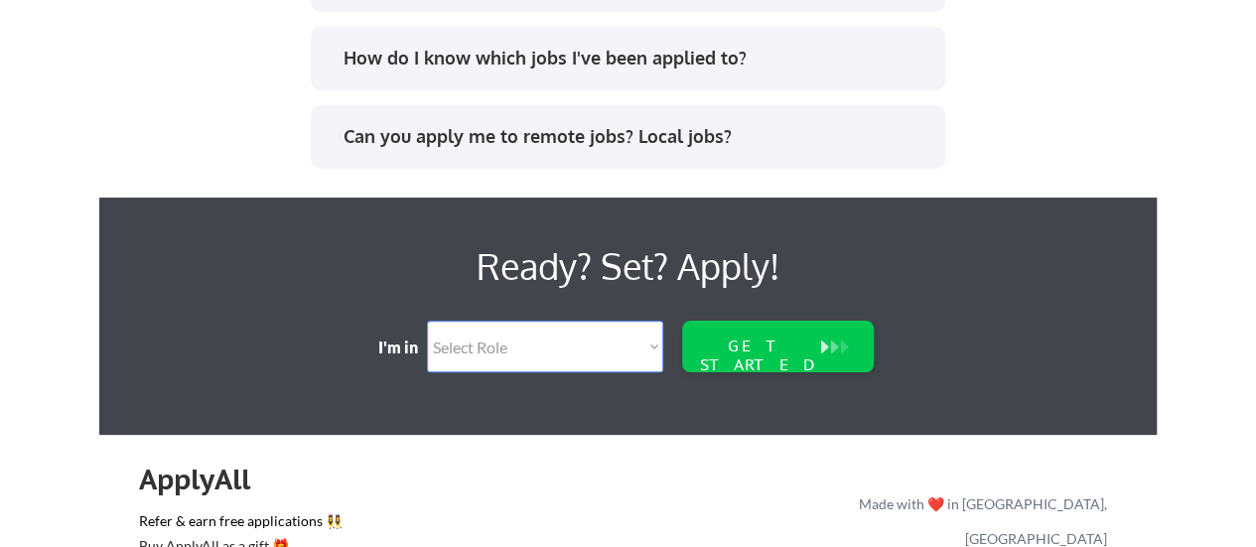
scroll to position [4418, 0]
